Goal: Task Accomplishment & Management: Use online tool/utility

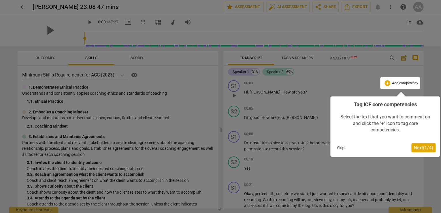
click at [344, 147] on button "Skip" at bounding box center [341, 147] width 12 height 9
click at [344, 147] on p "I'm great . It's so nice to see you . Just before we start our recording , um ,…" at bounding box center [331, 146] width 175 height 12
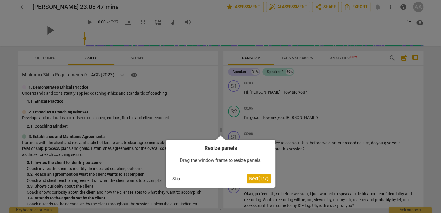
click at [268, 180] on span "Next ( 1 / 7 )" at bounding box center [259, 178] width 20 height 5
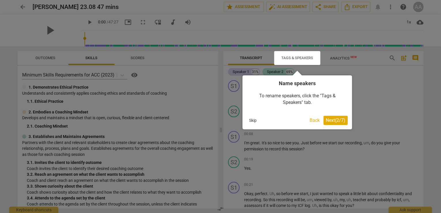
click at [342, 112] on div "Name speakers To rename speakers, click the "Tags & Speakers" tab. Skip Back Ne…" at bounding box center [297, 102] width 110 height 54
click at [337, 119] on span "Next ( 2 / 7 )" at bounding box center [336, 119] width 20 height 5
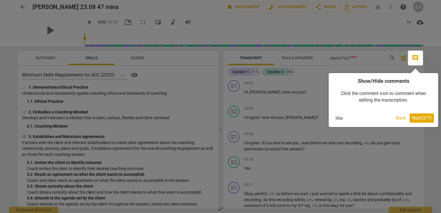
click at [431, 123] on div "Show/Hide comments Click the comment icon to comment when editing the transcrip…" at bounding box center [384, 100] width 110 height 54
click at [431, 120] on button "Next ( 3 / 7 )" at bounding box center [422, 117] width 24 height 9
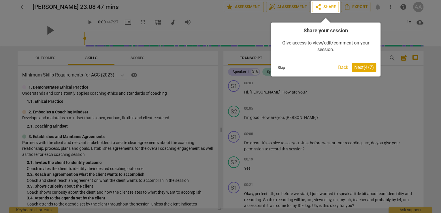
click at [365, 70] on button "Next ( 4 / 7 )" at bounding box center [364, 67] width 24 height 9
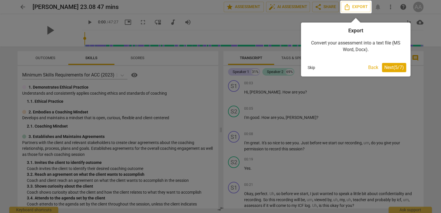
click at [392, 66] on span "Next ( 5 / 7 )" at bounding box center [394, 67] width 20 height 5
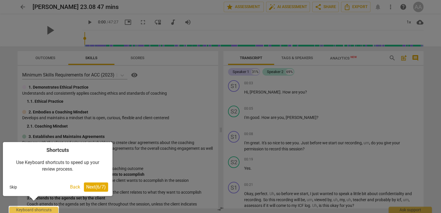
click at [101, 185] on span "Next ( 6 / 7 )" at bounding box center [96, 186] width 20 height 5
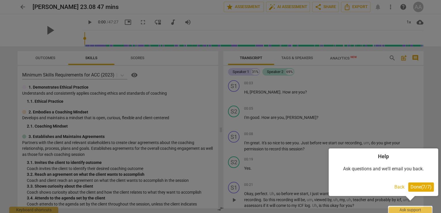
click at [416, 191] on button "Done ( 7 / 7 )" at bounding box center [421, 186] width 26 height 9
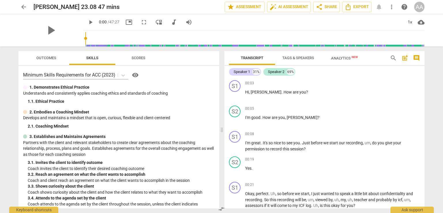
click at [346, 59] on span "Analytics New" at bounding box center [344, 58] width 27 height 4
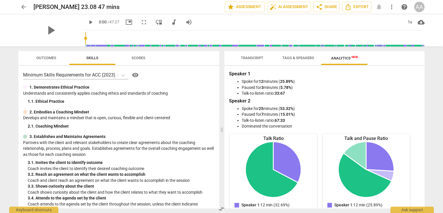
click at [257, 60] on span "Transcript" at bounding box center [252, 58] width 36 height 8
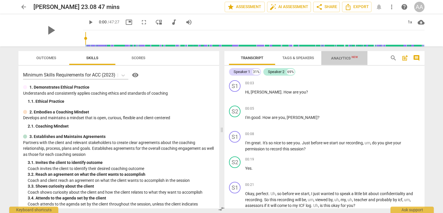
click at [351, 64] on button "Analytics New" at bounding box center [344, 58] width 46 height 14
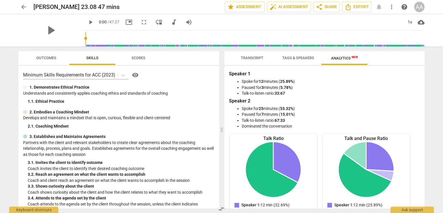
click at [299, 62] on button "Tags & Speakers" at bounding box center [298, 58] width 46 height 14
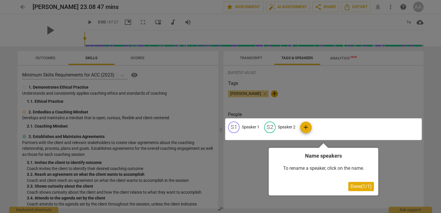
click at [354, 95] on div at bounding box center [220, 106] width 441 height 213
click at [249, 56] on div at bounding box center [220, 106] width 441 height 213
click at [248, 130] on div at bounding box center [323, 129] width 197 height 22
click at [362, 185] on span "Done ( 1 / 1 )" at bounding box center [360, 185] width 21 height 5
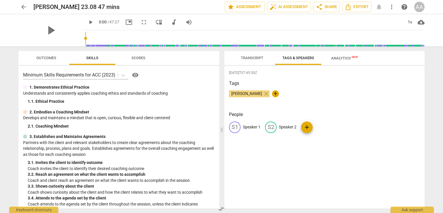
click at [255, 128] on p "Speaker 1" at bounding box center [252, 127] width 18 height 6
type input "Coach"
click at [331, 127] on p "Speaker 2" at bounding box center [325, 127] width 18 height 6
type input "Client"
click at [363, 134] on div "CO Coach edit Client delete add" at bounding box center [324, 129] width 191 height 16
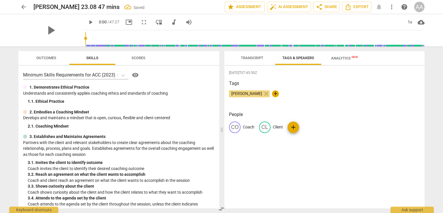
click at [254, 60] on span "Transcript" at bounding box center [252, 58] width 22 height 4
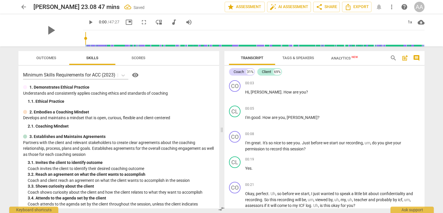
click at [301, 57] on span "Tags & Speakers" at bounding box center [298, 58] width 32 height 4
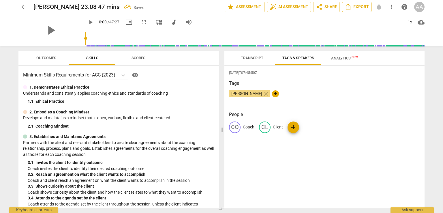
click at [365, 9] on span "Export" at bounding box center [356, 6] width 24 height 7
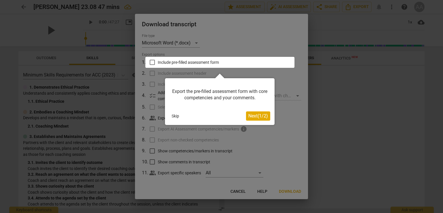
click at [265, 117] on span "Next ( 1 / 2 )" at bounding box center [258, 115] width 20 height 5
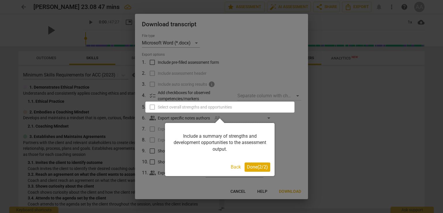
click at [256, 167] on span "Done ( 2 / 2 )" at bounding box center [257, 166] width 21 height 5
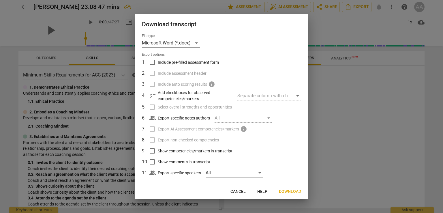
click at [297, 193] on span "Download" at bounding box center [290, 191] width 22 height 6
